Goal: Task Accomplishment & Management: Manage account settings

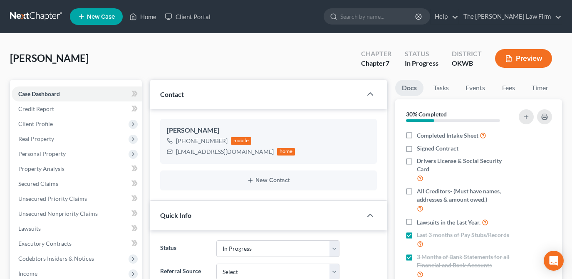
select select "4"
click at [179, 74] on div "[PERSON_NAME] Upgraded Chapter Chapter 7 Status In Progress District OKWB Previ…" at bounding box center [286, 62] width 552 height 36
drag, startPoint x: 367, startPoint y: 64, endPoint x: 436, endPoint y: 68, distance: 69.2
click at [472, 64] on div "Chapter Chapter 7 Status In Progress District OKWB Preview" at bounding box center [459, 59] width 208 height 25
drag, startPoint x: 436, startPoint y: 68, endPoint x: 277, endPoint y: 62, distance: 159.1
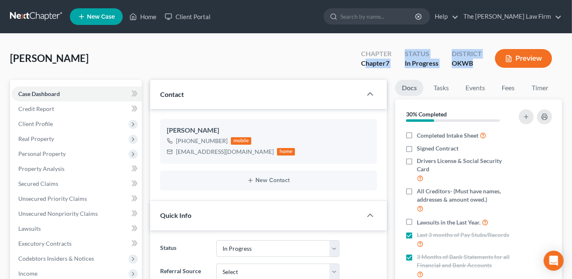
click at [277, 62] on div "[PERSON_NAME] Upgraded Chapter Chapter 7 Status In Progress District OKWB Previ…" at bounding box center [286, 62] width 552 height 36
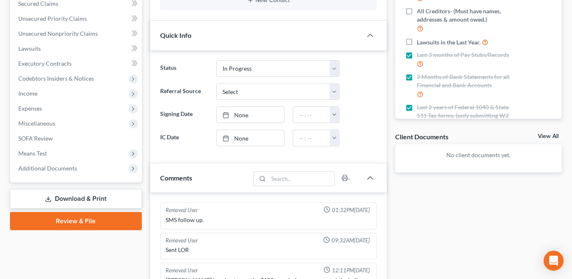
scroll to position [265, 0]
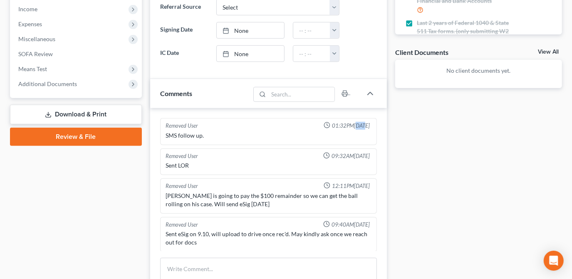
drag, startPoint x: 343, startPoint y: 125, endPoint x: 335, endPoint y: 127, distance: 7.8
click at [335, 127] on div "Removed User 01:32PM[DATE] SMS follow up." at bounding box center [268, 131] width 217 height 27
click at [276, 161] on div "Sent LOR" at bounding box center [269, 165] width 206 height 8
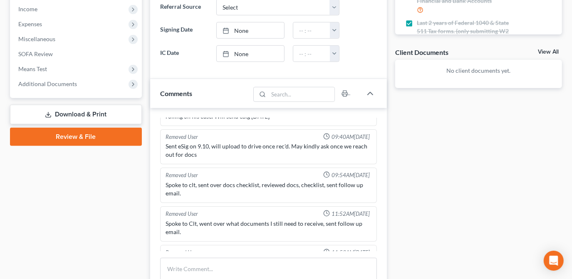
scroll to position [75, 0]
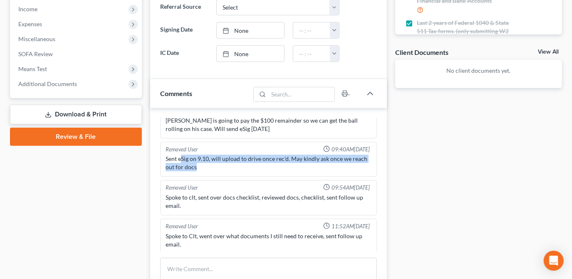
drag, startPoint x: 180, startPoint y: 156, endPoint x: 254, endPoint y: 164, distance: 74.5
click at [254, 164] on div "Sent eSig on 9.10, will upload to drive once rec'd. May kindly ask once we reac…" at bounding box center [269, 163] width 206 height 17
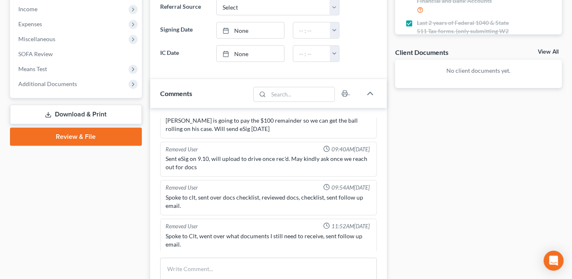
drag, startPoint x: 254, startPoint y: 164, endPoint x: 210, endPoint y: 198, distance: 56.1
click at [205, 196] on div "Spoke to clt, sent over docs checklist, reviewed docs, checklist, sent follow u…" at bounding box center [269, 202] width 206 height 17
drag, startPoint x: 238, startPoint y: 196, endPoint x: 300, endPoint y: 204, distance: 62.2
click at [300, 204] on div "Spoke to clt, sent over docs checklist, reviewed docs, checklist, sent follow u…" at bounding box center [269, 202] width 206 height 17
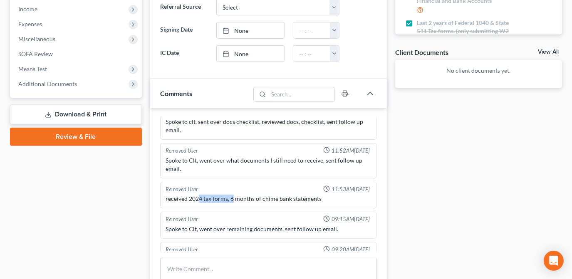
drag, startPoint x: 209, startPoint y: 196, endPoint x: 233, endPoint y: 197, distance: 24.6
click at [233, 196] on div "received 2024 tax forms, 6 months of chime bank statements" at bounding box center [269, 199] width 206 height 8
drag, startPoint x: 233, startPoint y: 197, endPoint x: 295, endPoint y: 193, distance: 61.3
click at [295, 195] on div "received 2024 tax forms, 6 months of chime bank statements" at bounding box center [269, 199] width 206 height 8
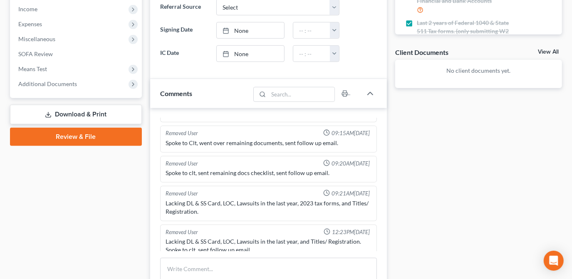
scroll to position [243, 0]
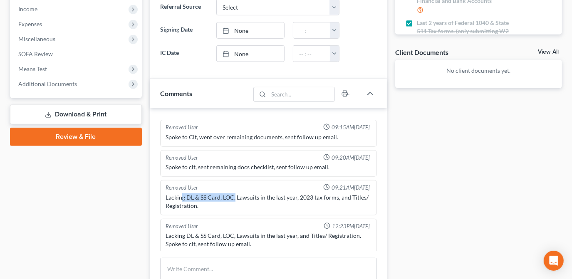
drag, startPoint x: 189, startPoint y: 193, endPoint x: 236, endPoint y: 196, distance: 46.7
click at [234, 196] on div "Lacking DL & SS Card, LOC, Lawsuits in the last year, 2023 tax forms, and Title…" at bounding box center [269, 202] width 206 height 17
drag, startPoint x: 333, startPoint y: 182, endPoint x: 356, endPoint y: 184, distance: 23.8
click at [356, 184] on span "09:21AM[DATE]" at bounding box center [351, 188] width 38 height 8
click at [309, 202] on div "Lacking DL & SS Card, LOC, Lawsuits in the last year, 2023 tax forms, and Title…" at bounding box center [269, 202] width 206 height 17
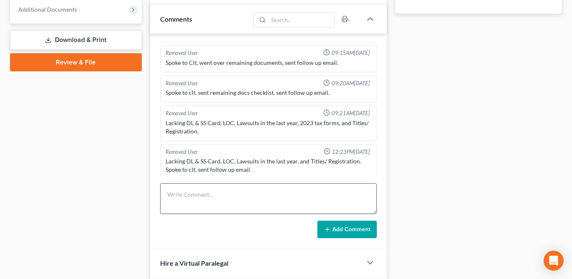
scroll to position [340, 0]
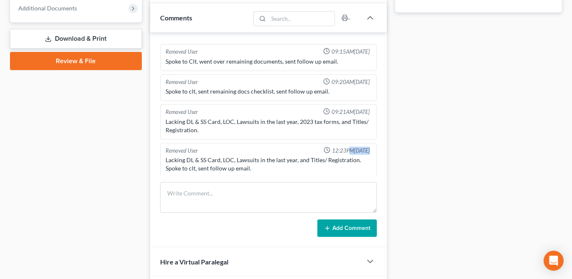
drag, startPoint x: 330, startPoint y: 145, endPoint x: 347, endPoint y: 145, distance: 17.1
click at [347, 147] on span "12:23PM[DATE]" at bounding box center [351, 151] width 38 height 8
drag, startPoint x: 347, startPoint y: 145, endPoint x: 435, endPoint y: 177, distance: 93.9
click at [452, 163] on div "Docs Tasks Events Fees Timer 30% Completed Nothing here yet! Completed Intake S…" at bounding box center [478, 37] width 175 height 596
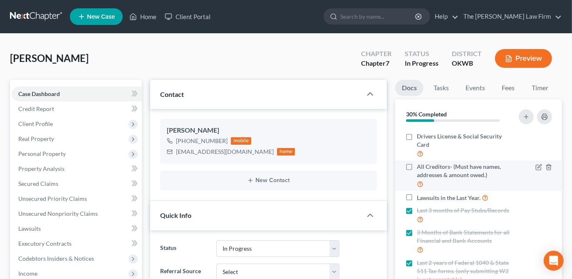
scroll to position [37, 0]
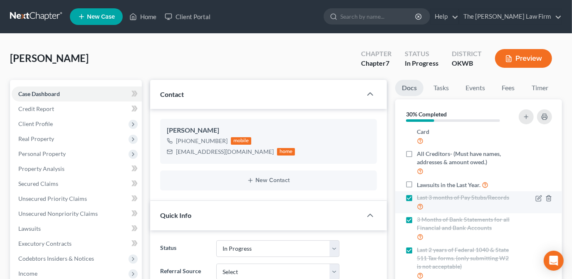
click at [417, 198] on label "Last 3 months of Pay Stubs/Records" at bounding box center [465, 203] width 97 height 18
click at [420, 198] on input "Last 3 months of Pay Stubs/Records" at bounding box center [422, 196] width 5 height 5
checkbox input "false"
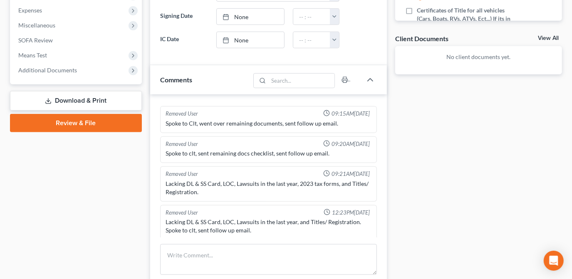
scroll to position [303, 0]
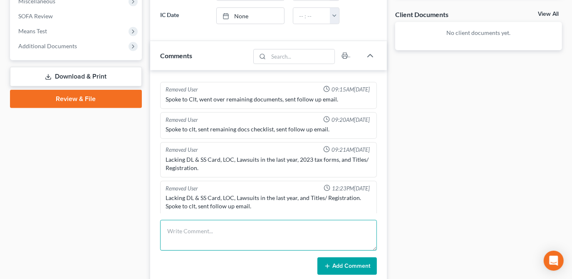
click at [250, 227] on textarea at bounding box center [268, 235] width 217 height 31
type textarea "Reassigned to IM, Paystubs expired, requesting 10/10 and 10/26 proactively."
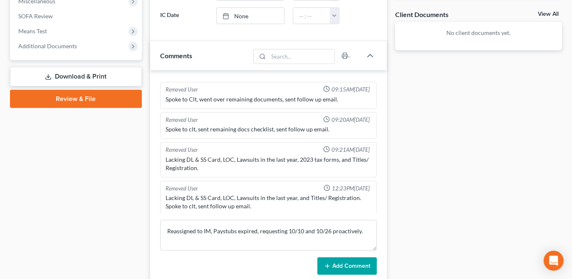
click at [342, 264] on button "Add Comment" at bounding box center [348, 266] width 60 height 17
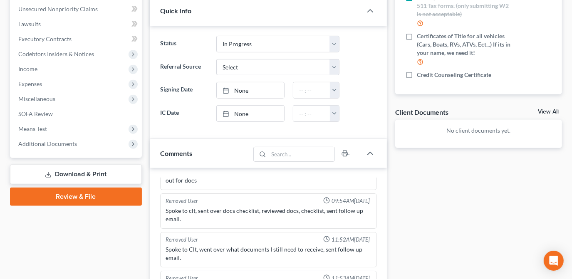
scroll to position [75, 0]
